Goal: Information Seeking & Learning: Check status

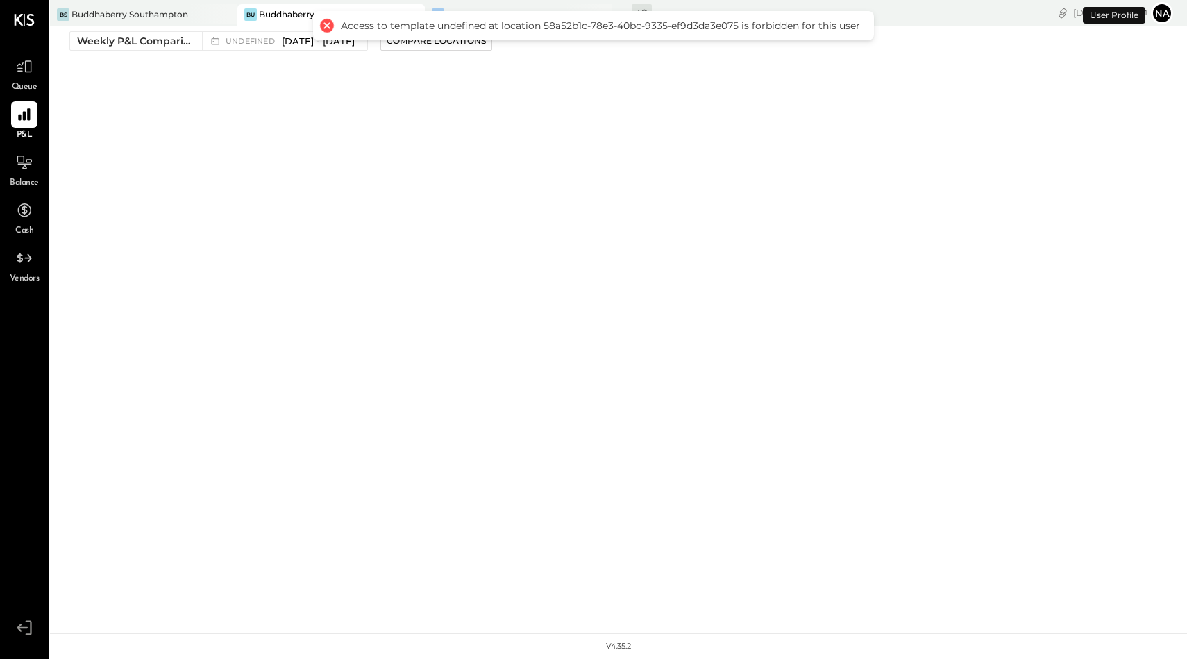
click at [328, 22] on div at bounding box center [326, 25] width 19 height 19
click at [126, 5] on div "BS Buddhaberry Southampton" at bounding box center [143, 15] width 187 height 22
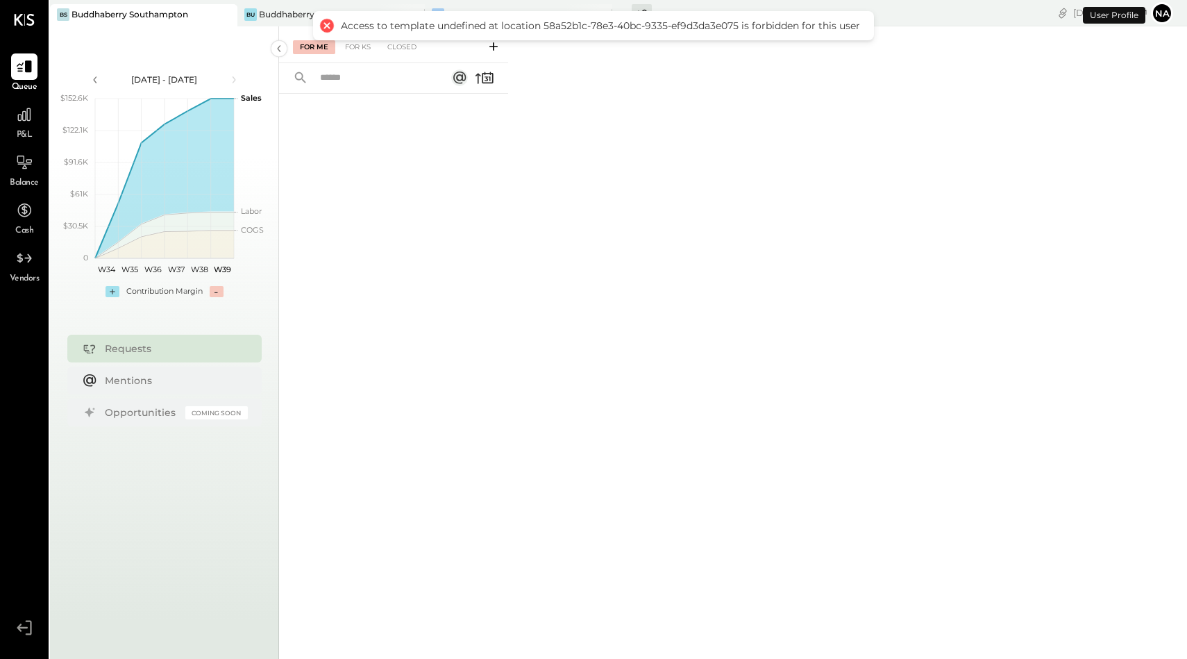
click at [331, 22] on div at bounding box center [326, 25] width 19 height 19
click at [329, 26] on div at bounding box center [326, 25] width 19 height 19
click at [312, 21] on div "Bu Buddhaberry" at bounding box center [330, 15] width 187 height 22
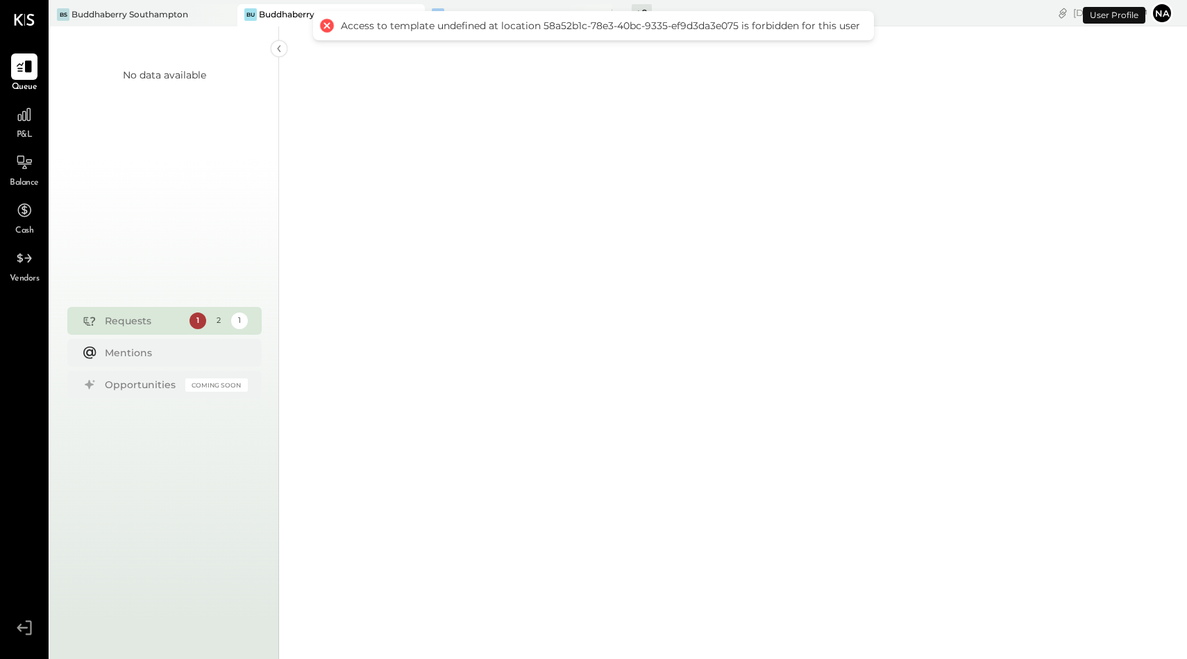
click at [326, 28] on div at bounding box center [326, 25] width 19 height 19
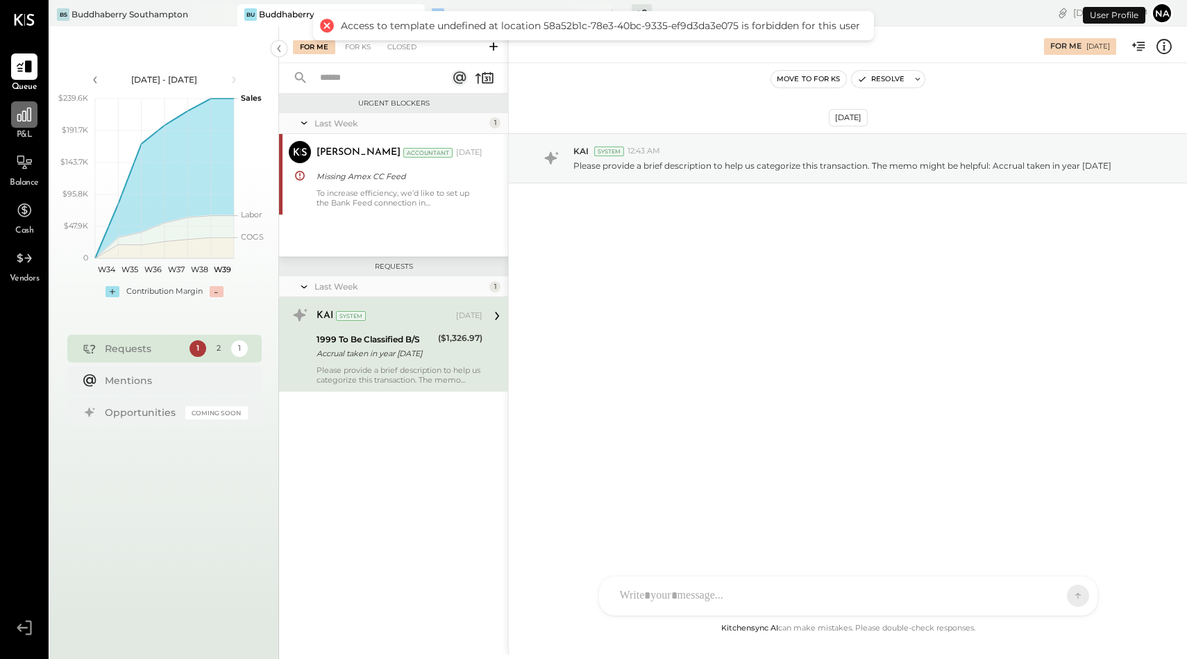
click at [19, 124] on div at bounding box center [24, 114] width 26 height 26
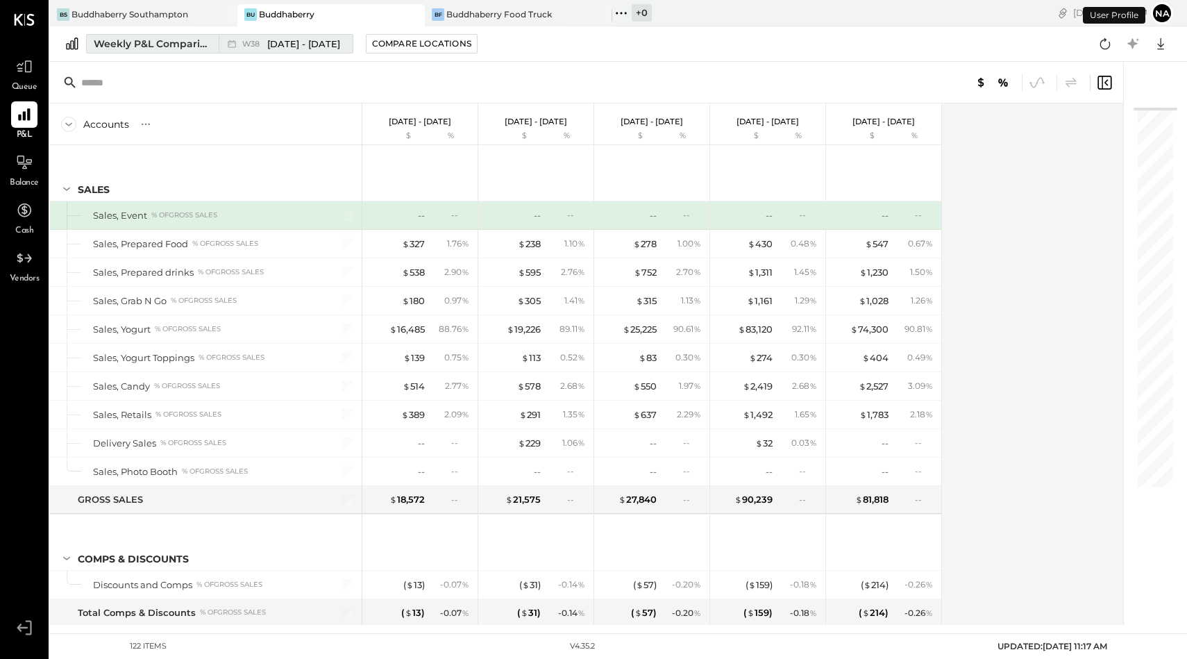
click at [167, 35] on button "Weekly P&L Comparison W38 Sep 15 - 21, 2025" at bounding box center [219, 43] width 267 height 19
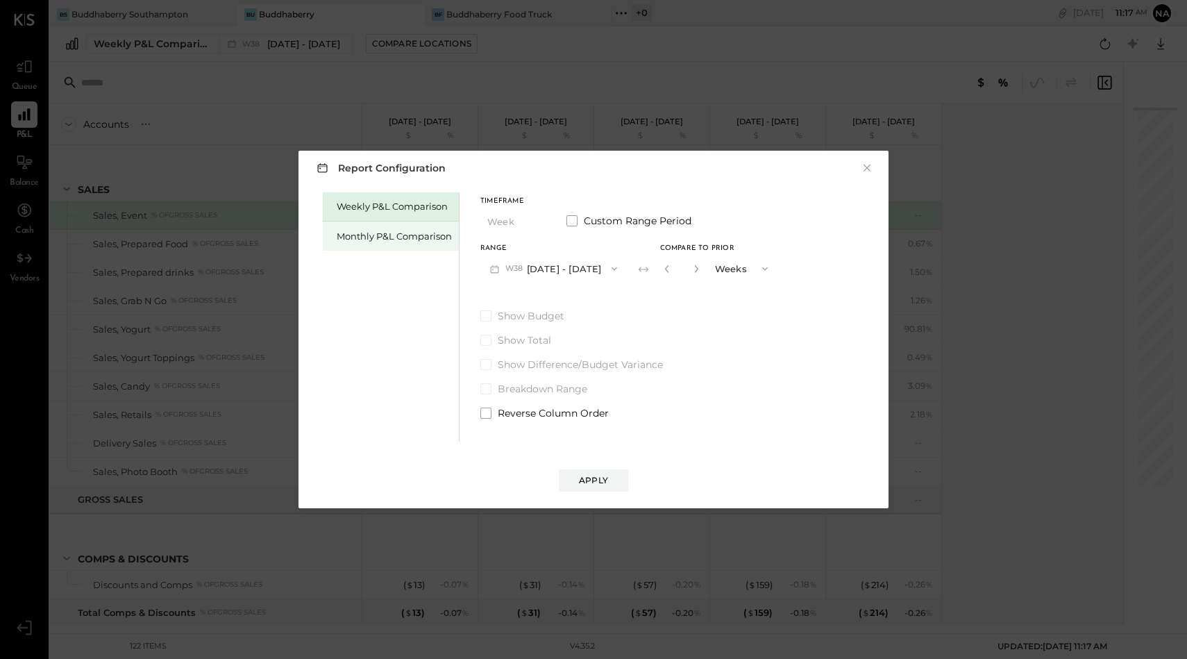
click at [377, 238] on div "Monthly P&L Comparison" at bounding box center [394, 236] width 115 height 13
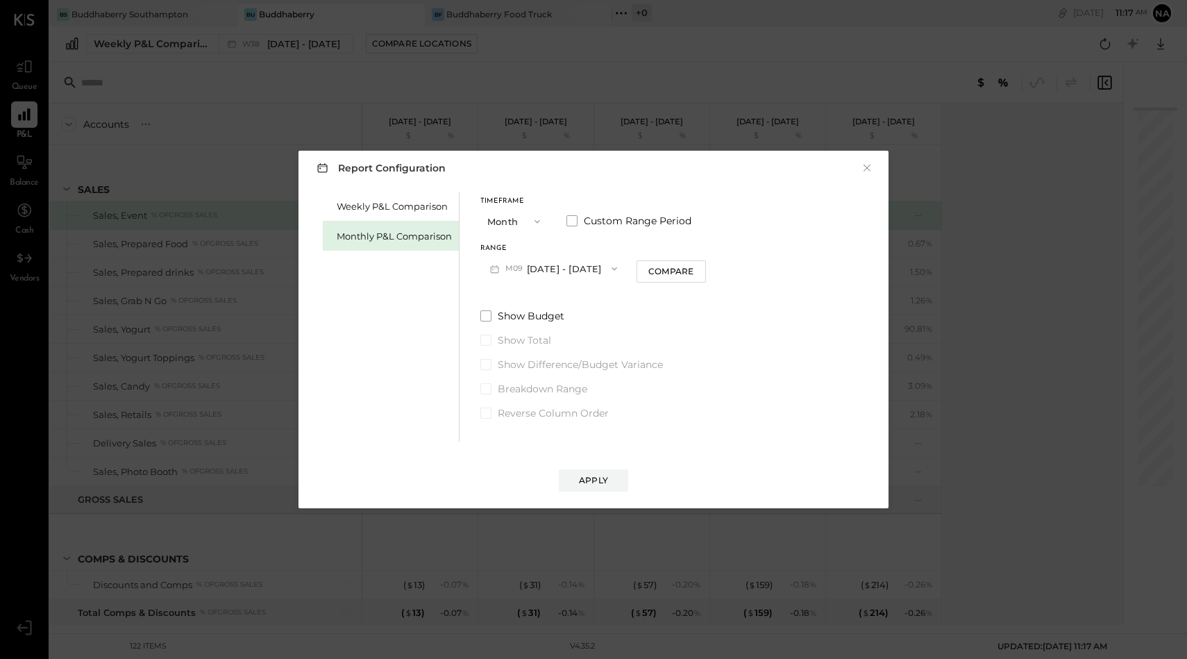
click at [517, 214] on button "Month" at bounding box center [514, 221] width 69 height 26
click at [517, 269] on div "YTD" at bounding box center [515, 270] width 68 height 25
click at [486, 285] on span at bounding box center [485, 279] width 11 height 11
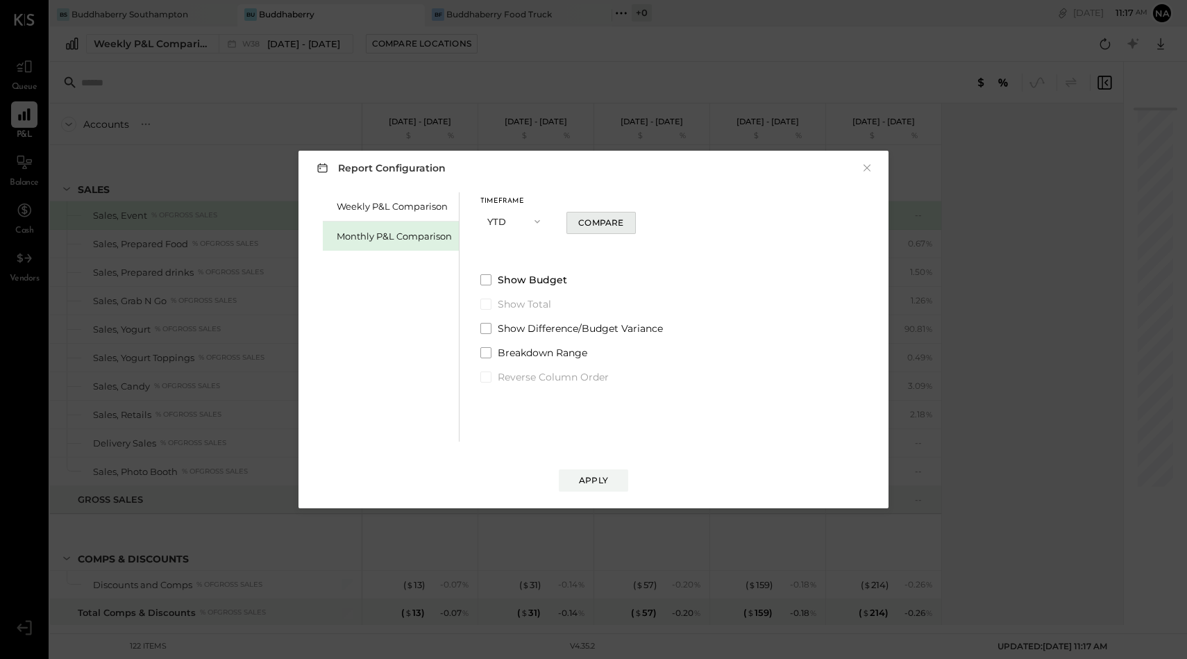
click at [604, 228] on div "Compare" at bounding box center [600, 223] width 45 height 12
click at [588, 483] on div "Apply" at bounding box center [593, 480] width 29 height 12
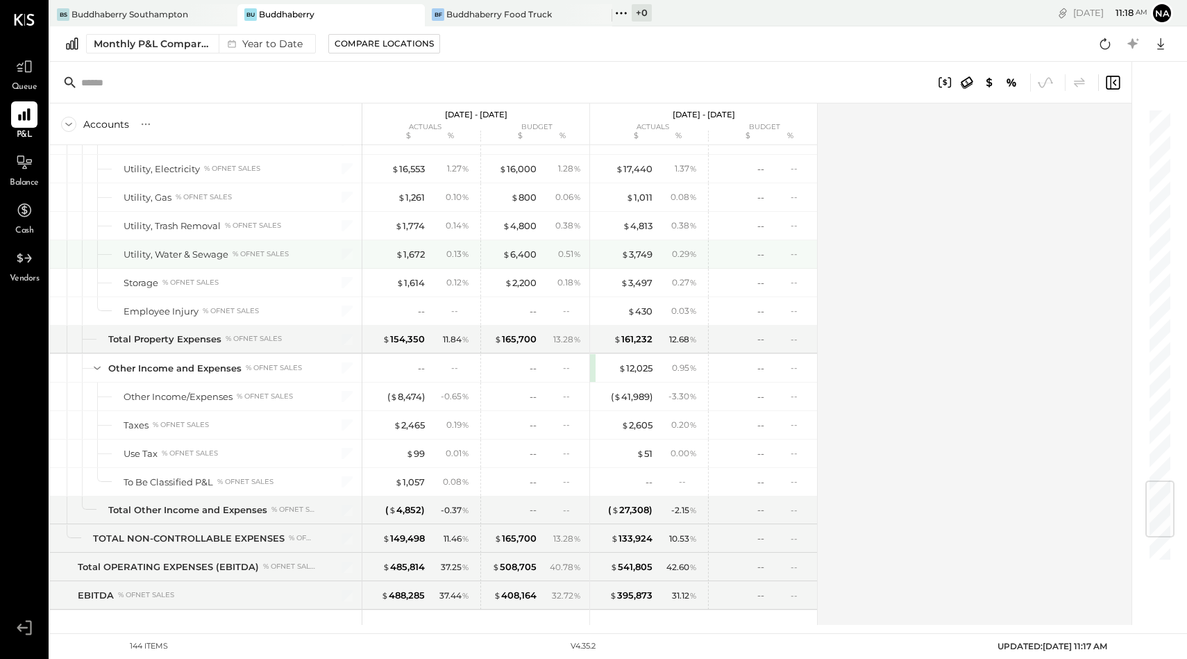
scroll to position [3336, 0]
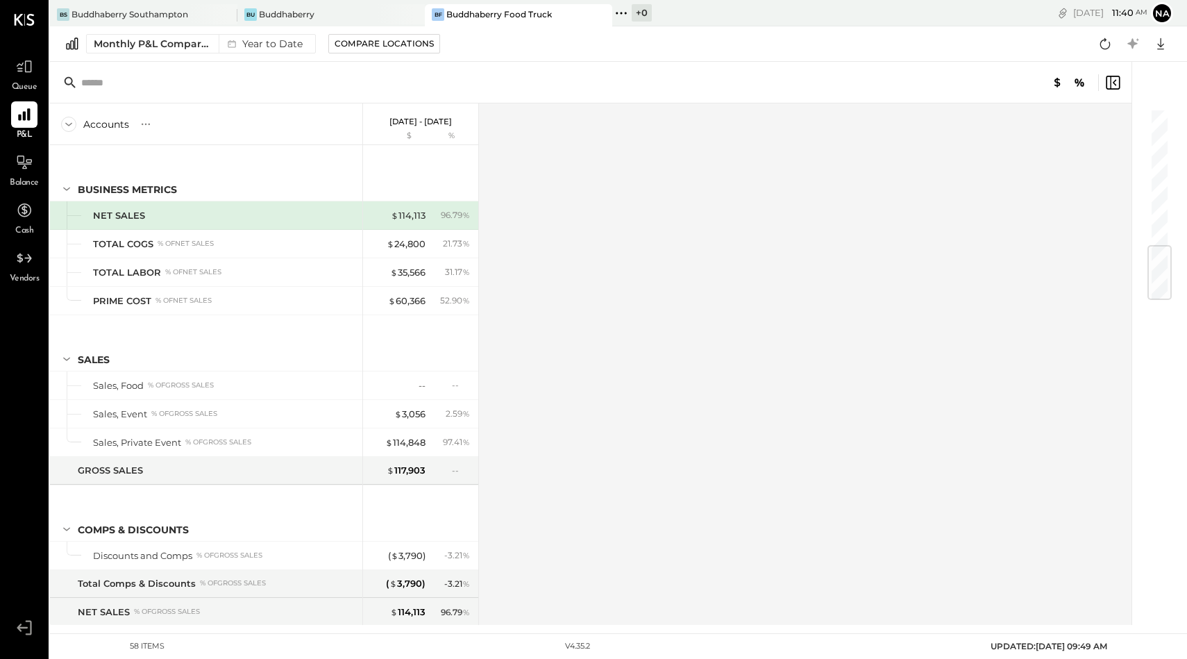
scroll to position [1201, 0]
